Goal: Task Accomplishment & Management: Manage account settings

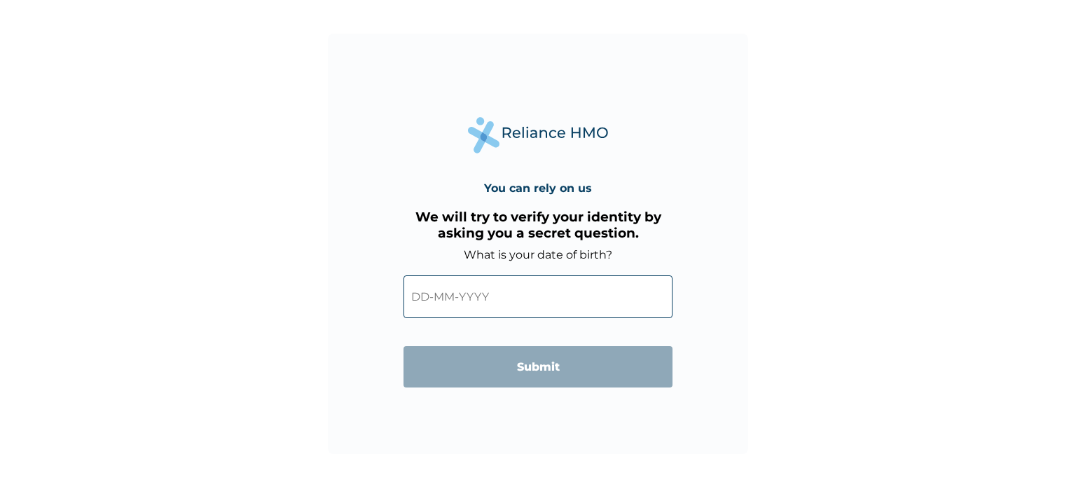
click at [431, 297] on input "text" at bounding box center [537, 296] width 269 height 43
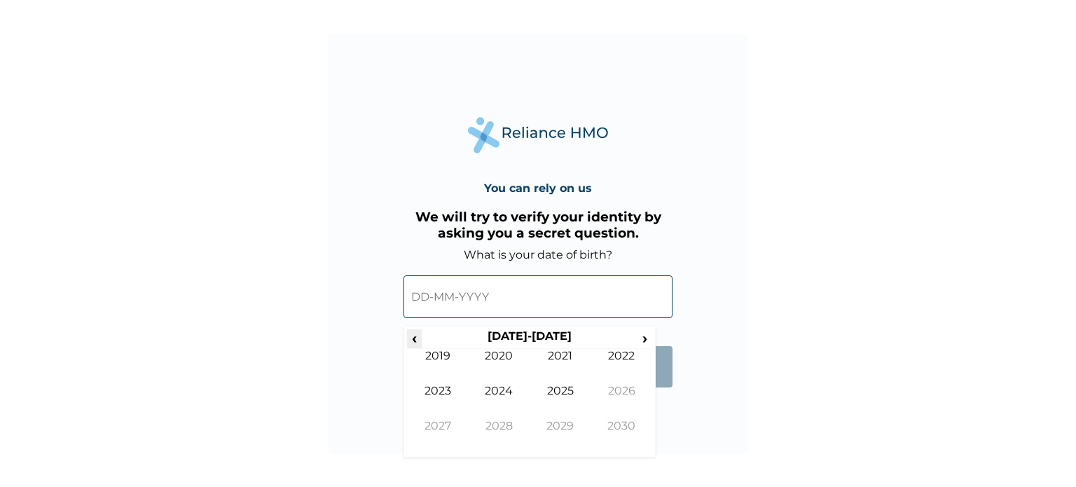
click at [417, 340] on span "‹" at bounding box center [414, 338] width 15 height 18
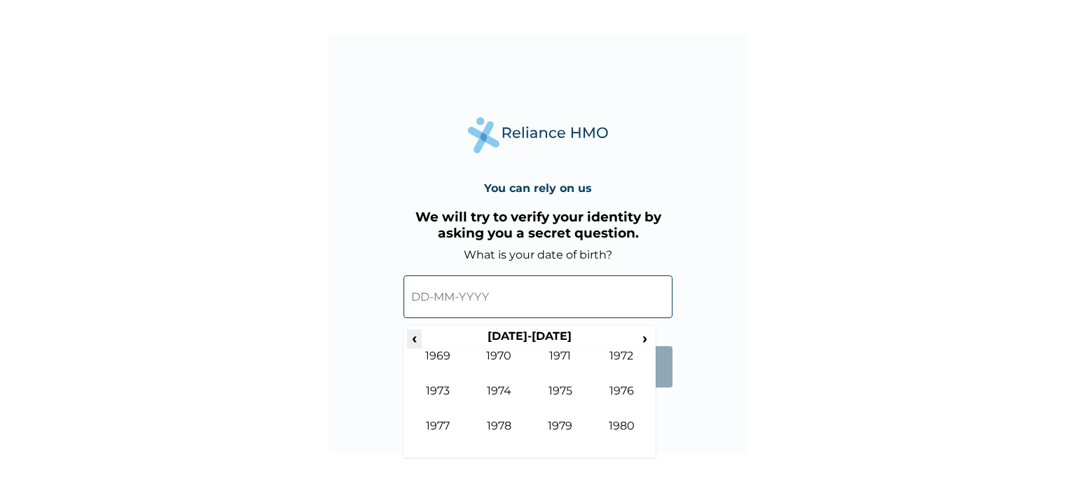
click at [417, 340] on span "‹" at bounding box center [414, 338] width 15 height 18
click at [641, 335] on span "›" at bounding box center [644, 338] width 15 height 18
click at [434, 428] on td "1977" at bounding box center [438, 436] width 62 height 35
click at [441, 393] on td "May" at bounding box center [438, 401] width 62 height 35
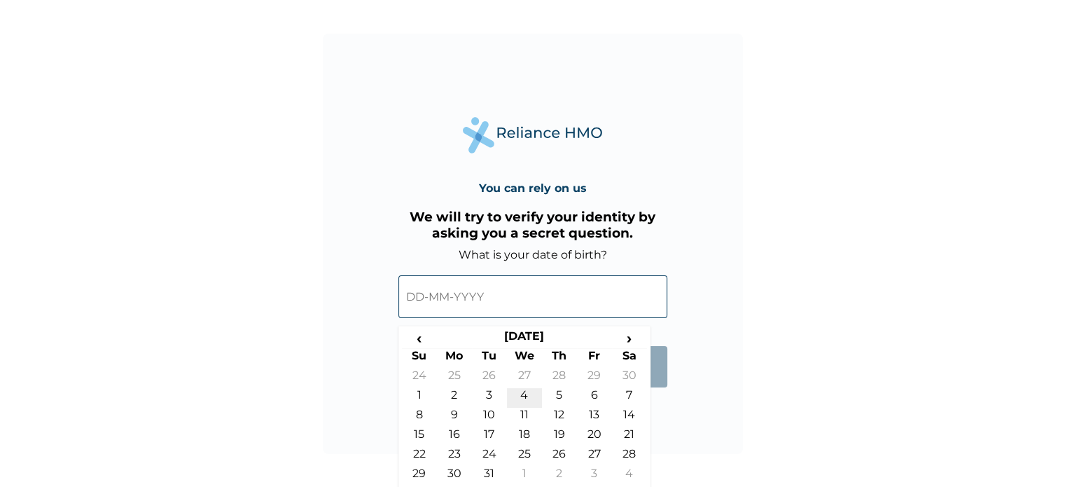
click at [523, 394] on td "4" at bounding box center [524, 398] width 35 height 20
type input "04-05-1977"
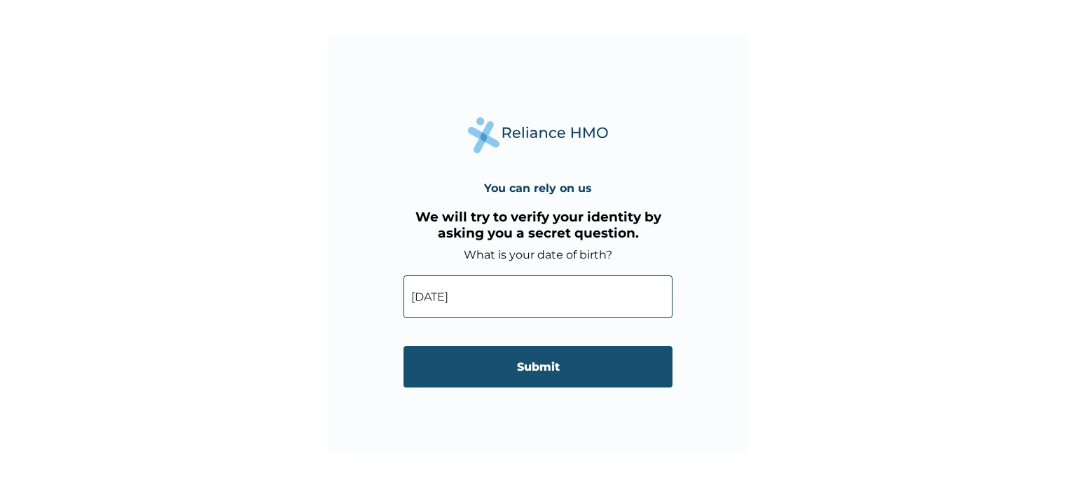
click at [536, 363] on input "Submit" at bounding box center [537, 366] width 269 height 41
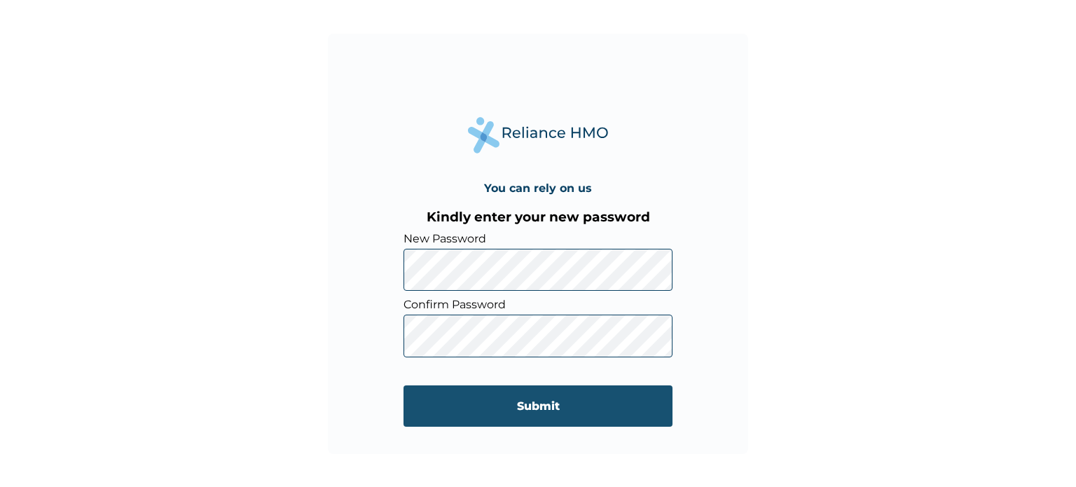
click at [528, 418] on input "Submit" at bounding box center [537, 405] width 269 height 41
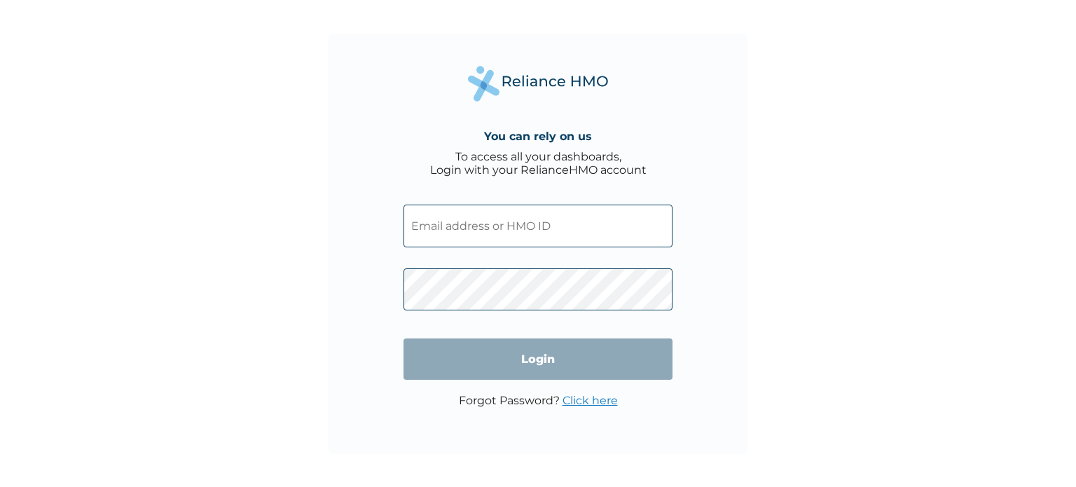
click at [601, 235] on input "text" at bounding box center [537, 226] width 269 height 43
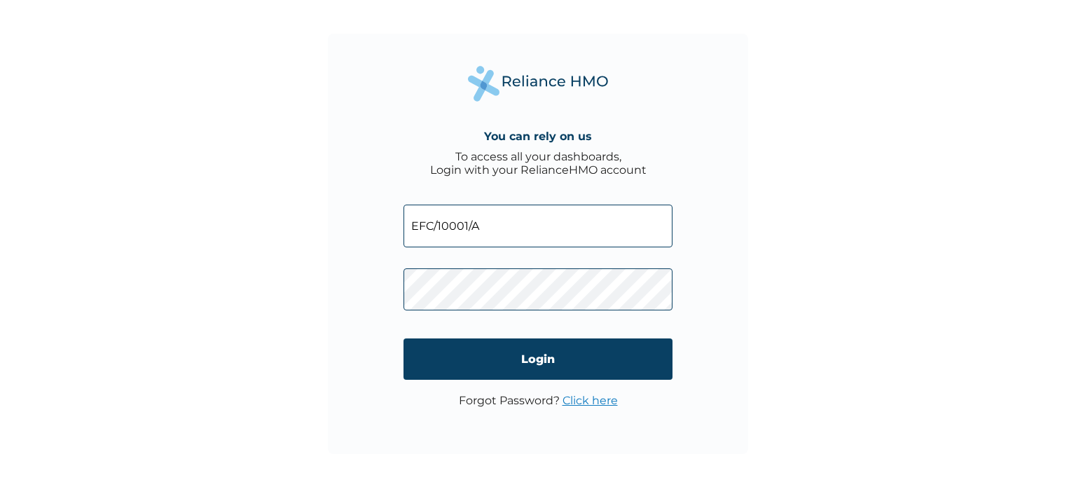
type input "EFC/10001/A"
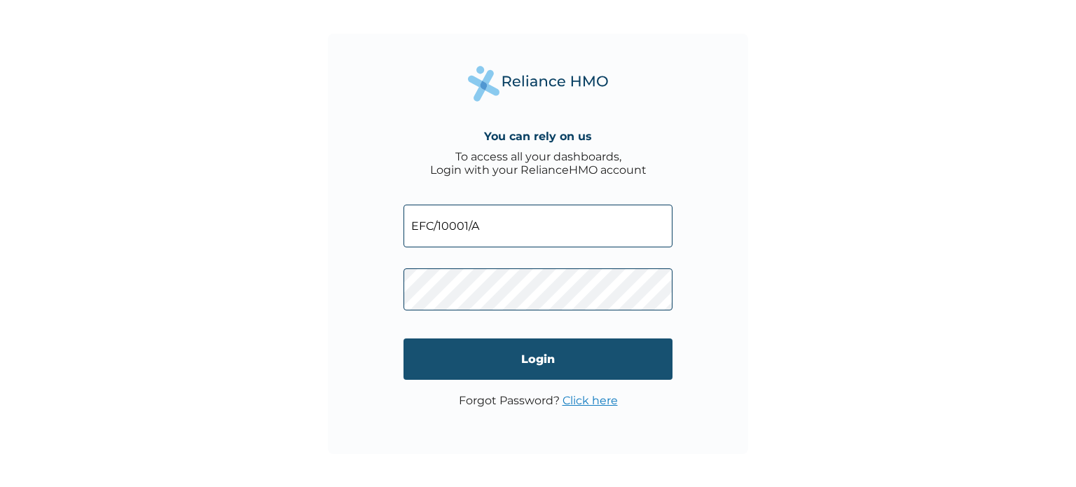
click at [529, 355] on input "Login" at bounding box center [537, 358] width 269 height 41
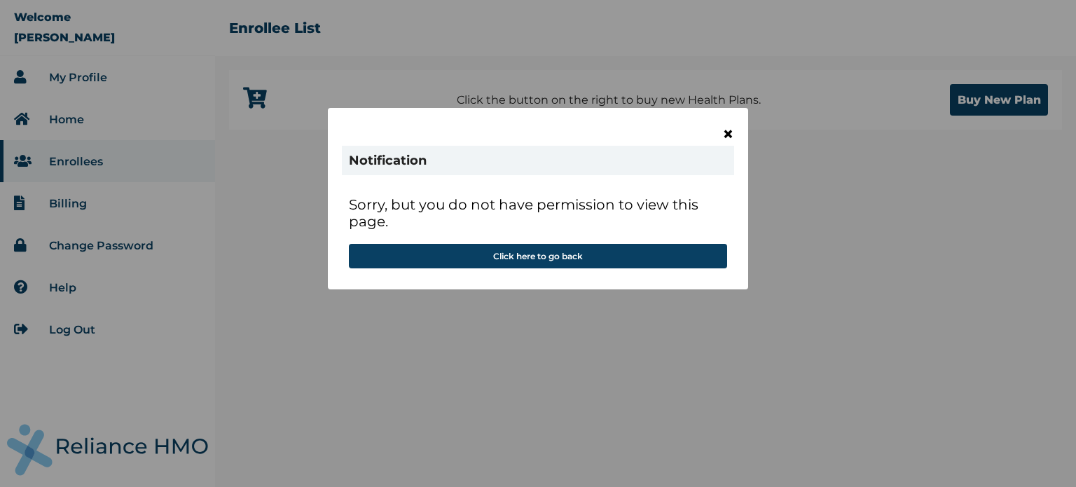
click at [727, 131] on span "×" at bounding box center [728, 134] width 12 height 24
